Goal: Information Seeking & Learning: Learn about a topic

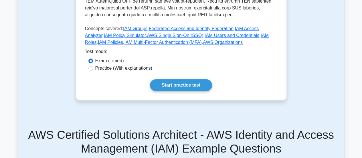
scroll to position [281, 0]
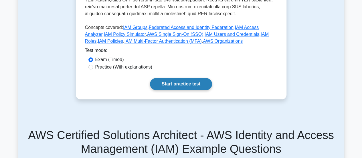
click at [164, 78] on link "Start practice test" at bounding box center [181, 84] width 62 height 12
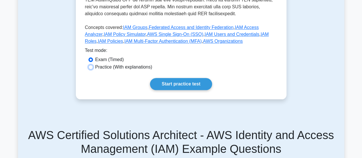
click at [90, 65] on input "Practice (With explanations)" at bounding box center [90, 67] width 5 height 5
radio input "true"
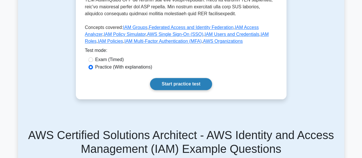
click at [170, 78] on link "Start practice test" at bounding box center [181, 84] width 62 height 12
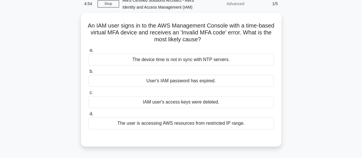
scroll to position [28, 0]
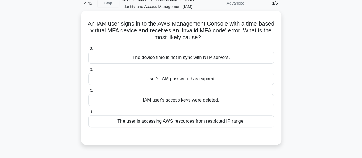
click at [177, 82] on div "User's IAM password has expired." at bounding box center [180, 79] width 185 height 12
click at [88, 71] on input "b. User's IAM password has expired." at bounding box center [88, 70] width 0 height 4
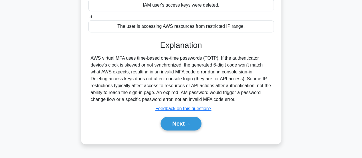
scroll to position [128, 0]
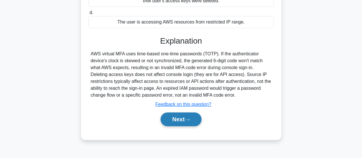
click at [173, 120] on button "Next" at bounding box center [181, 119] width 41 height 14
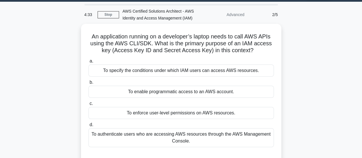
scroll to position [37, 0]
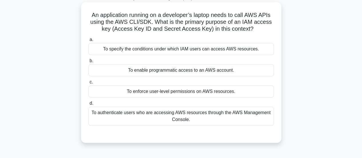
click at [235, 116] on div "To authenticate users who are accessing AWS resources through the AWS Managemen…" at bounding box center [180, 115] width 185 height 19
click at [88, 105] on input "d. To authenticate users who are accessing AWS resources through the AWS Manage…" at bounding box center [88, 103] width 0 height 4
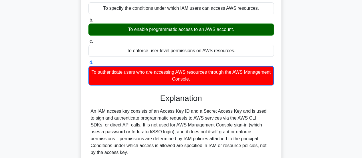
scroll to position [118, 0]
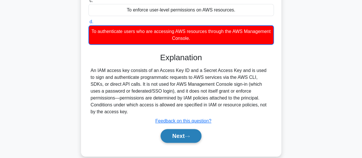
click at [169, 129] on button "Next" at bounding box center [181, 136] width 41 height 14
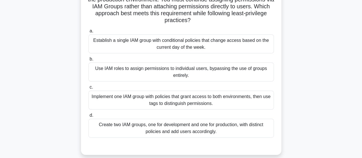
scroll to position [83, 0]
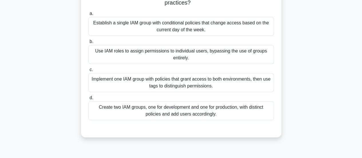
click at [193, 112] on div "Create two IAM groups, one for development and one for production, with distinc…" at bounding box center [180, 110] width 185 height 19
click at [88, 100] on input "d. Create two IAM groups, one for development and one for production, with dist…" at bounding box center [88, 98] width 0 height 4
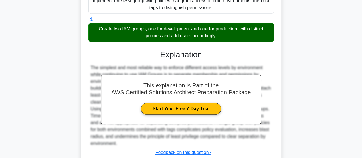
scroll to position [201, 0]
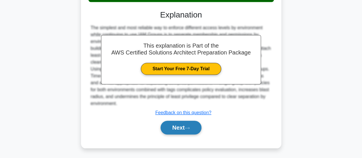
click at [171, 126] on button "Next" at bounding box center [181, 127] width 41 height 14
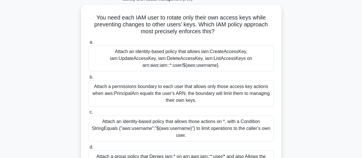
scroll to position [75, 0]
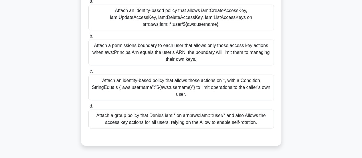
click at [253, 82] on div "Attach an identity-based policy that allows those actions on *, with a Conditio…" at bounding box center [180, 87] width 185 height 26
click at [88, 73] on input "c. Attach an identity-based policy that allows those actions on *, with a Condi…" at bounding box center [88, 71] width 0 height 4
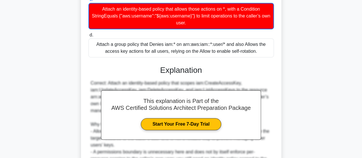
scroll to position [223, 0]
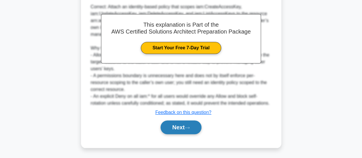
click at [177, 130] on button "Next" at bounding box center [181, 127] width 41 height 14
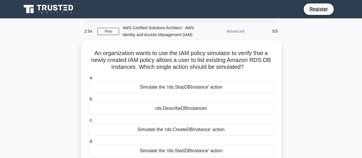
scroll to position [33, 0]
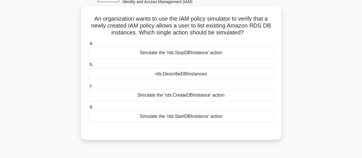
click at [189, 76] on div "rds:DescribeDBInstances" at bounding box center [180, 74] width 185 height 12
click at [88, 66] on input "b. rds:DescribeDBInstances" at bounding box center [88, 65] width 0 height 4
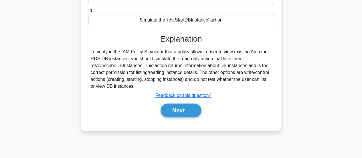
scroll to position [129, 0]
click at [173, 115] on button "Next" at bounding box center [181, 110] width 41 height 14
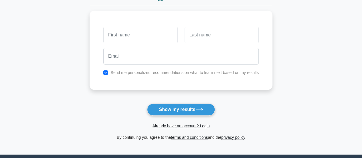
scroll to position [70, 0]
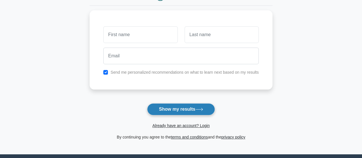
click at [173, 106] on button "Show my results" at bounding box center [181, 109] width 68 height 12
type input "bjkb"
click at [173, 106] on button "Show my results" at bounding box center [181, 109] width 68 height 12
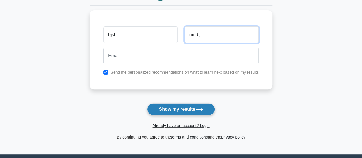
type input "nm bj"
click at [172, 106] on button "Show my results" at bounding box center [181, 109] width 68 height 12
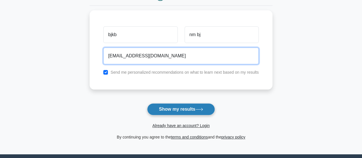
type input "bugu@vhvh.com"
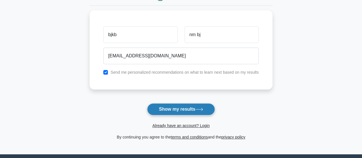
click at [172, 110] on button "Show my results" at bounding box center [181, 109] width 68 height 12
